Goal: Task Accomplishment & Management: Use online tool/utility

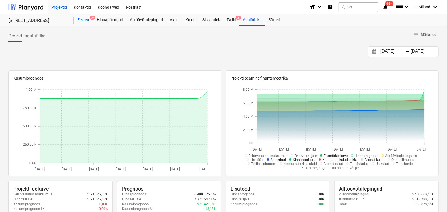
click at [79, 23] on div "Eelarve 9+" at bounding box center [83, 19] width 19 height 11
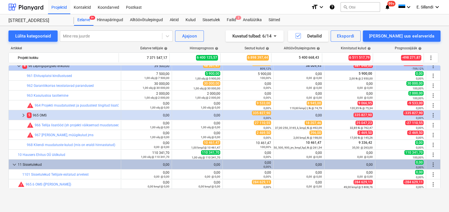
scroll to position [6449, 0]
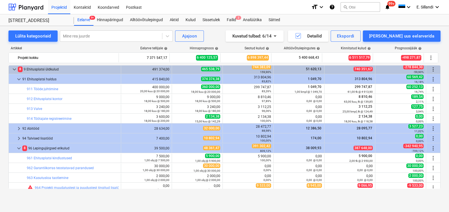
click at [430, 183] on div "Lülita kategooriaid Mine rea juurde Ajajoon Kuvatud tulbad : 6/14 Detailid Eksp…" at bounding box center [224, 113] width 449 height 175
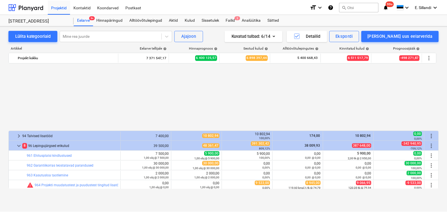
scroll to position [6532, 0]
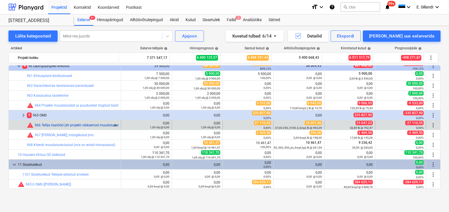
click at [98, 125] on link "966 Tellija lisatööd (sh projekti väiksemad muudatused)" at bounding box center [78, 125] width 86 height 4
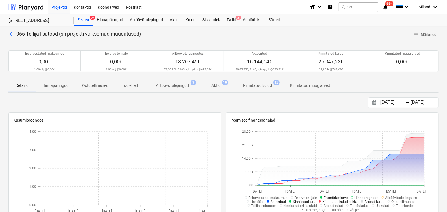
click at [246, 83] on p "Kinnitatud kulud" at bounding box center [257, 86] width 29 height 6
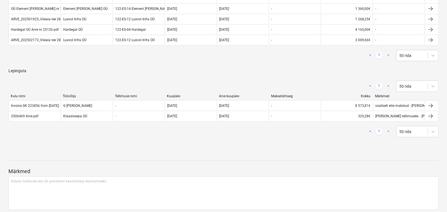
scroll to position [208, 0]
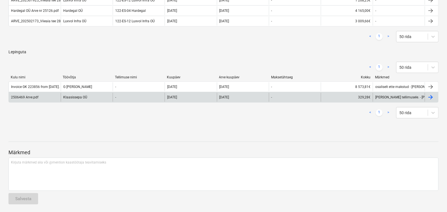
click at [78, 97] on div "Klaasissepa OÜ" at bounding box center [87, 97] width 52 height 9
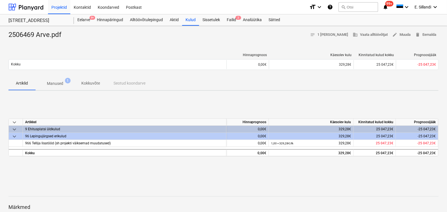
click at [58, 82] on p "Manused" at bounding box center [55, 84] width 16 height 6
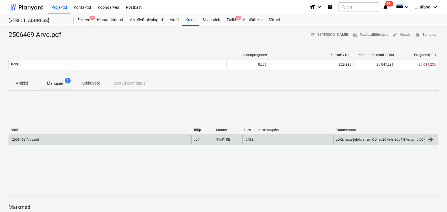
click at [56, 139] on div "2506469 Arve.pdf" at bounding box center [100, 139] width 183 height 9
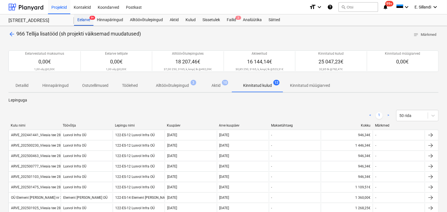
click at [89, 20] on div "Eelarve 9+" at bounding box center [83, 19] width 19 height 11
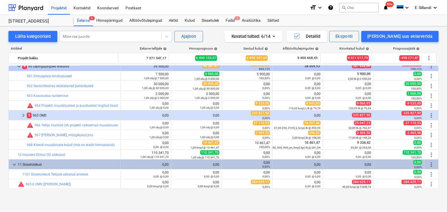
scroll to position [6532, 0]
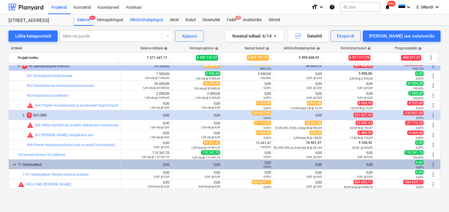
click at [140, 21] on div "Alltöövõtulepingud" at bounding box center [147, 19] width 40 height 11
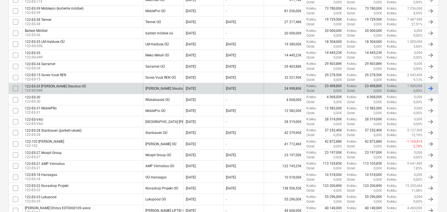
scroll to position [82, 0]
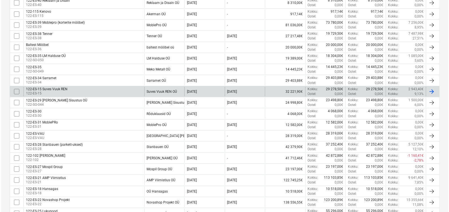
scroll to position [0, 0]
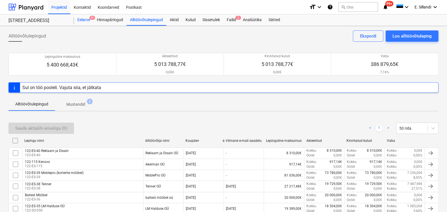
click at [80, 15] on div "Eelarve 9+" at bounding box center [83, 19] width 19 height 11
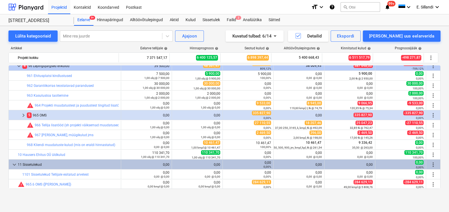
scroll to position [6449, 0]
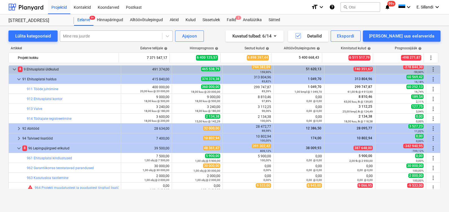
click at [81, 33] on div "Mine rea juurde" at bounding box center [111, 36] width 102 height 8
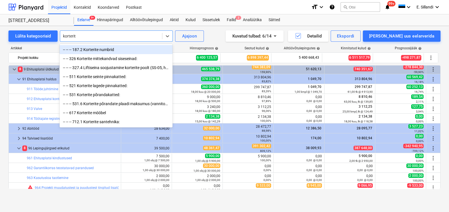
type input "korterite"
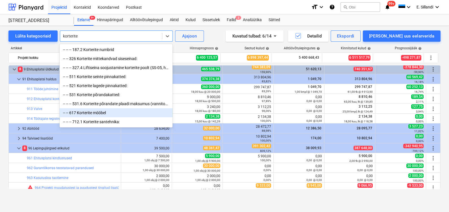
click at [83, 114] on div "-- -- 617 Korterite mööbel" at bounding box center [116, 112] width 113 height 9
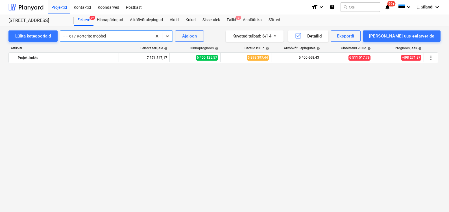
scroll to position [5696, 0]
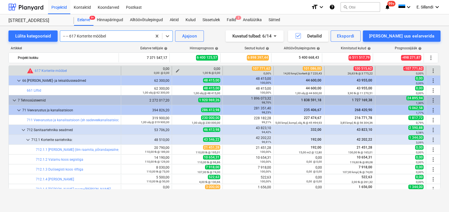
click at [175, 69] on span "edit" at bounding box center [177, 71] width 5 height 5
type textarea "x"
type input "1,00"
type input "0,00"
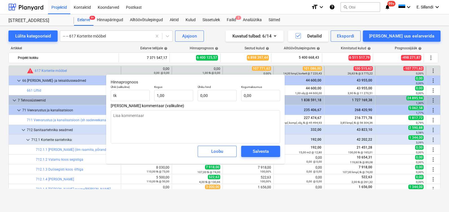
type textarea "x"
